Goal: Information Seeking & Learning: Learn about a topic

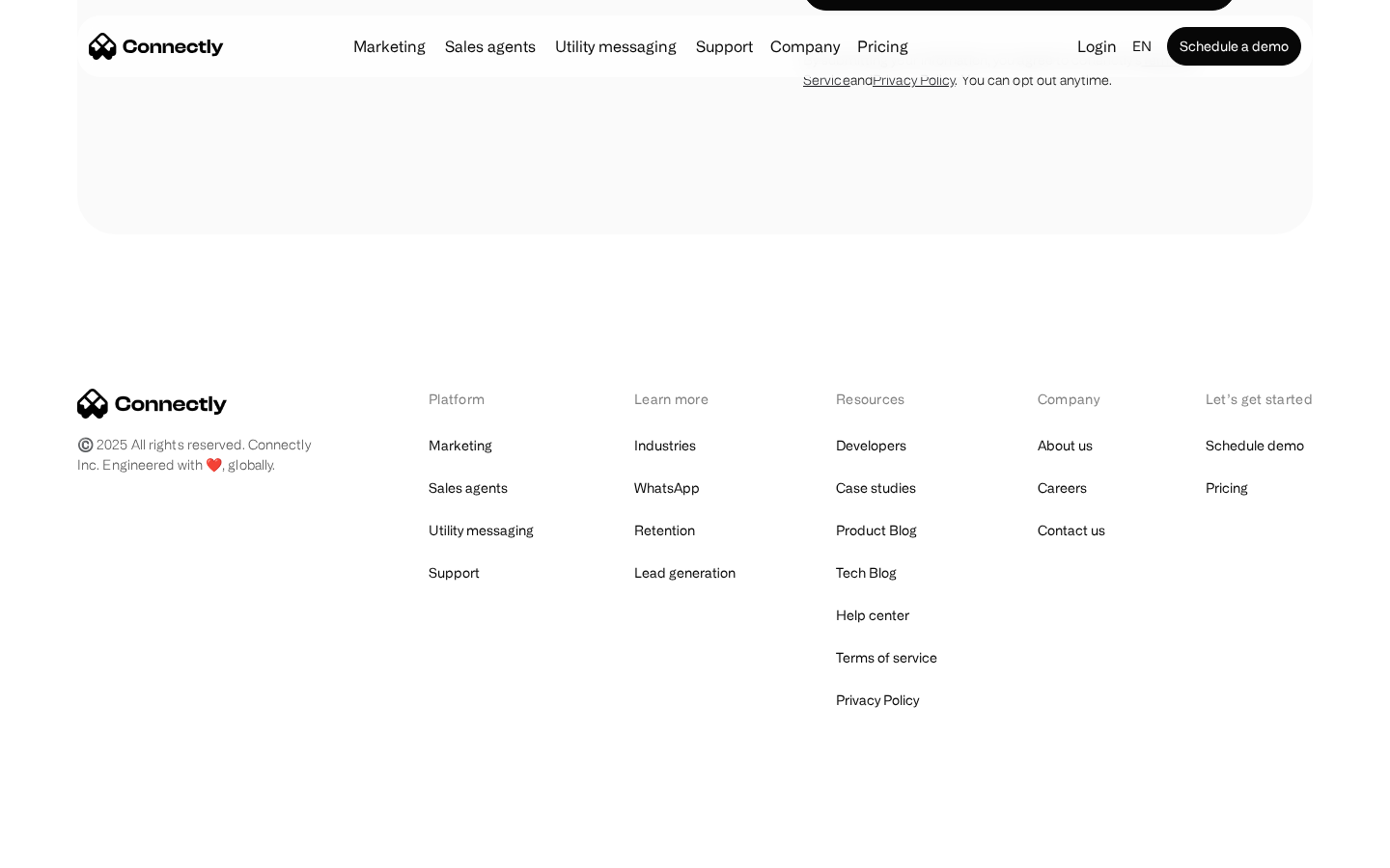
scroll to position [3651, 0]
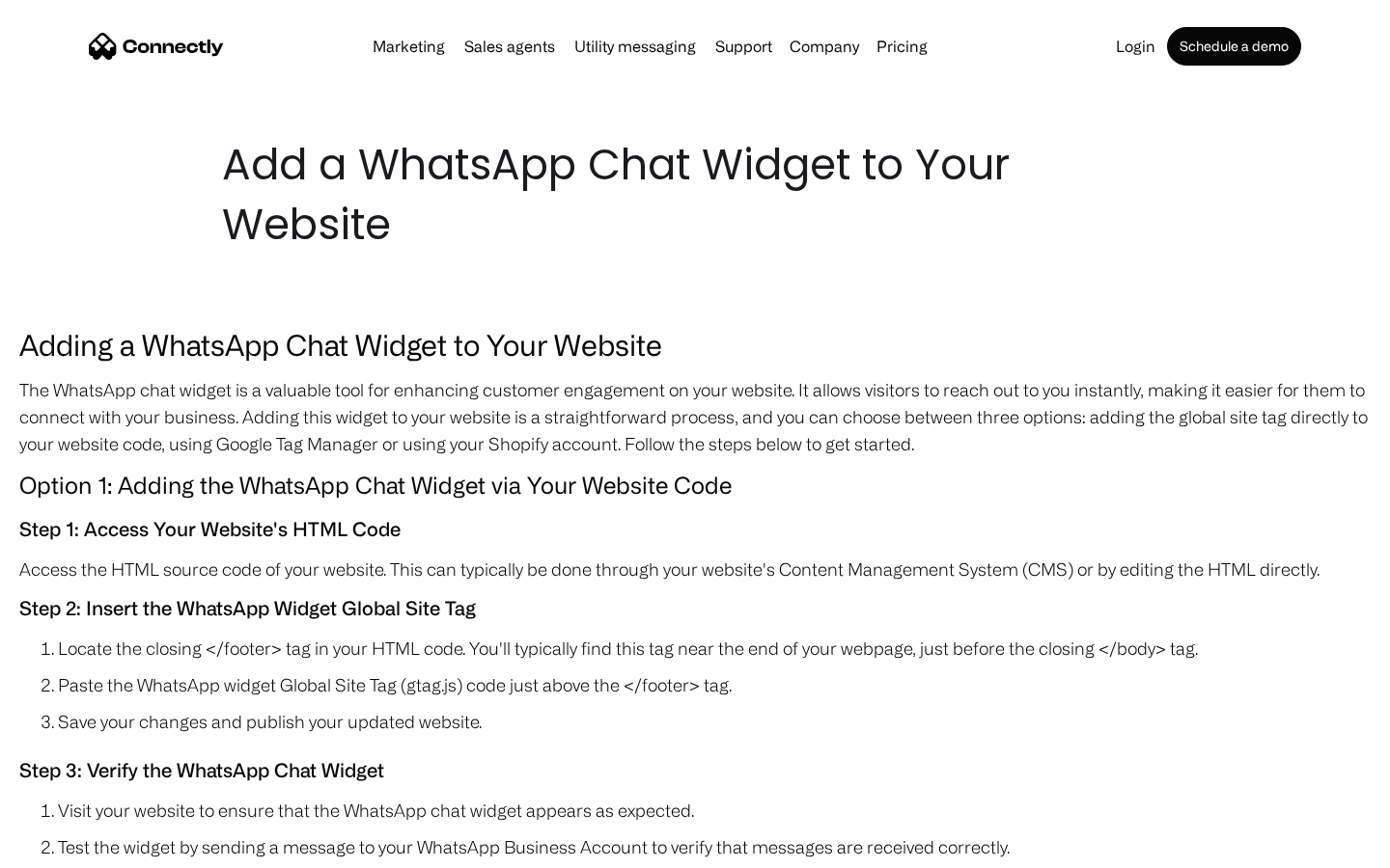
scroll to position [5370, 0]
